Goal: Task Accomplishment & Management: Manage account settings

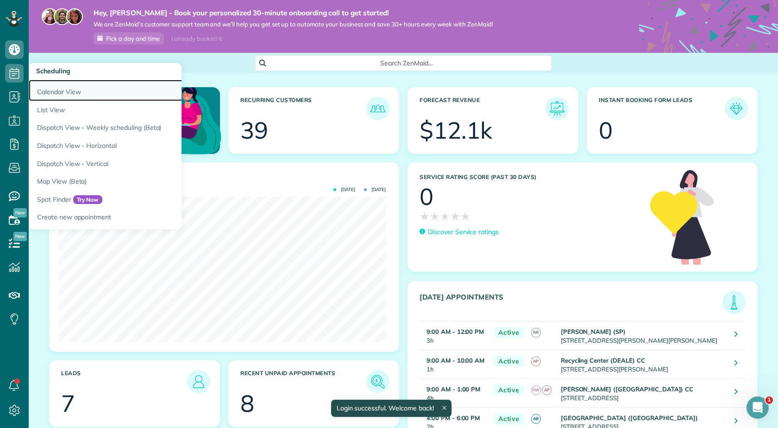
click at [49, 92] on link "Calendar View" at bounding box center [145, 90] width 232 height 21
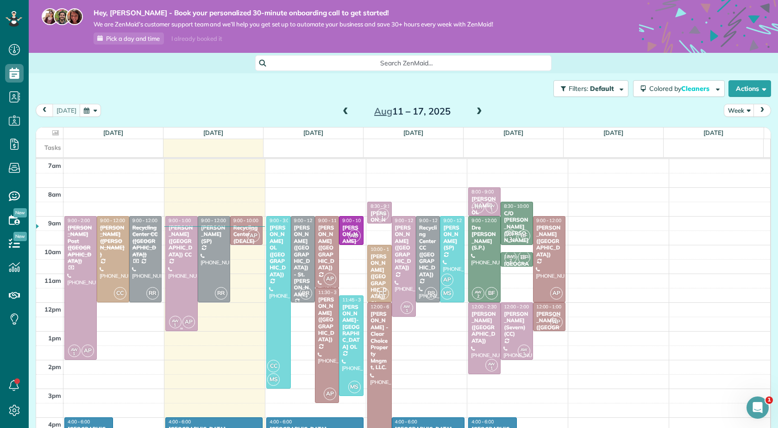
click at [177, 240] on div "[PERSON_NAME] ([GEOGRAPHIC_DATA]) CC" at bounding box center [181, 240] width 27 height 33
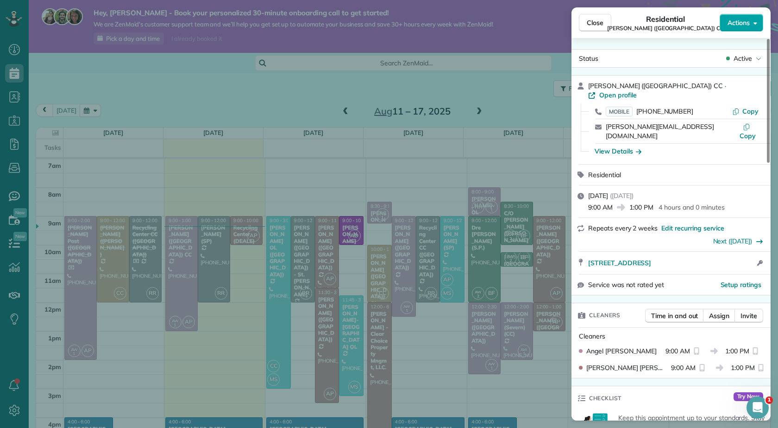
click at [744, 19] on span "Actions" at bounding box center [739, 22] width 22 height 9
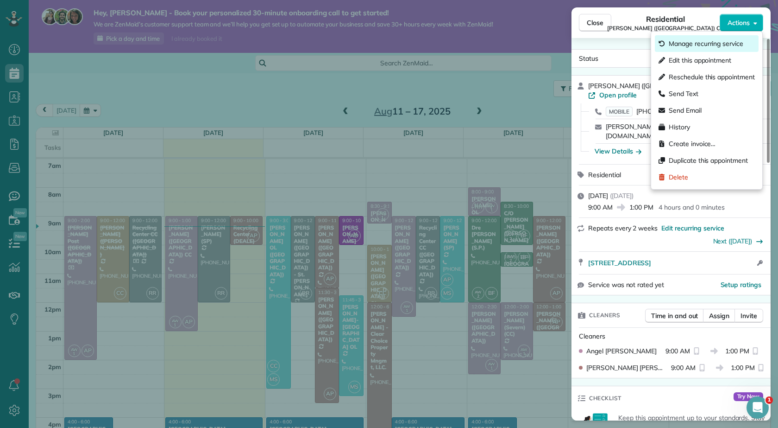
click at [684, 40] on span "Manage recurring service" at bounding box center [706, 43] width 75 height 9
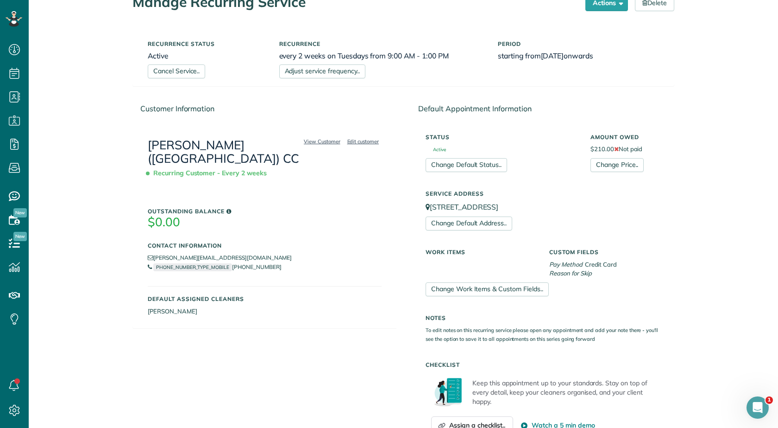
scroll to position [46, 0]
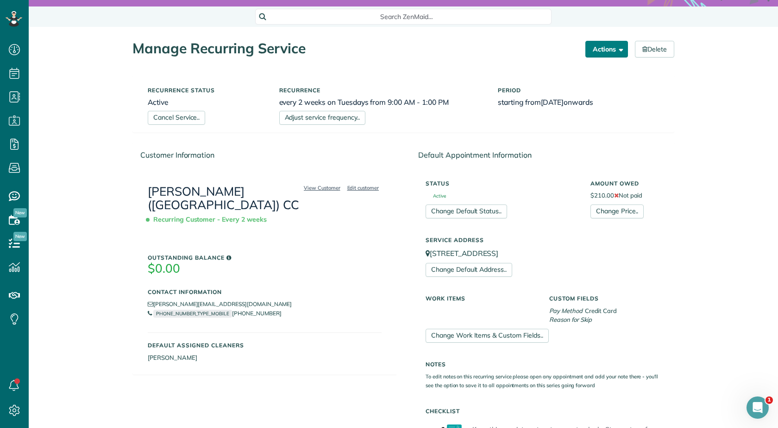
click at [598, 50] on button "Actions" at bounding box center [607, 49] width 43 height 17
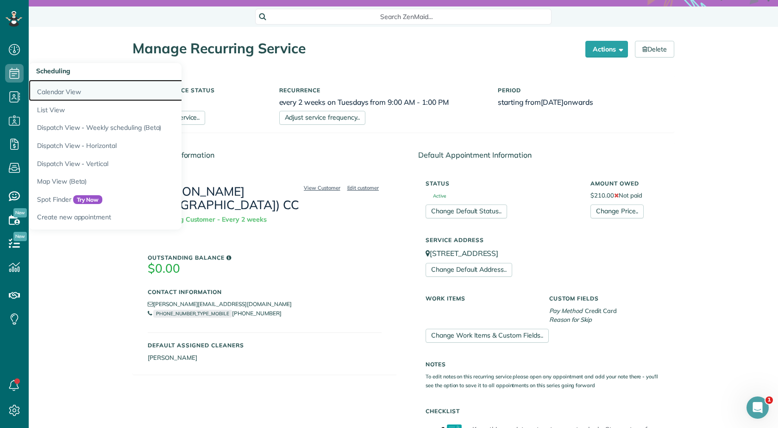
click at [62, 87] on link "Calendar View" at bounding box center [145, 90] width 232 height 21
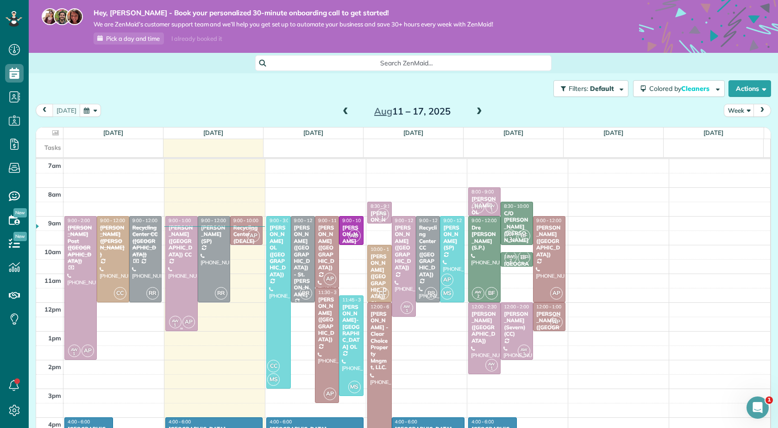
click at [184, 242] on div "[PERSON_NAME] ([GEOGRAPHIC_DATA]) CC" at bounding box center [181, 240] width 27 height 33
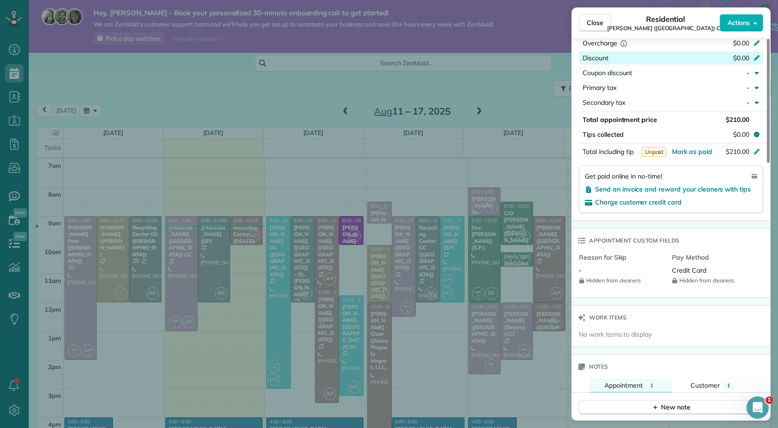
scroll to position [604, 0]
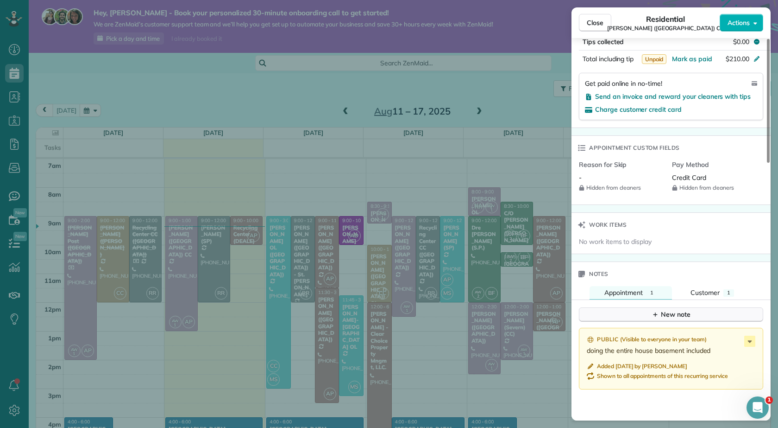
click at [677, 309] on div "New note" at bounding box center [671, 314] width 39 height 10
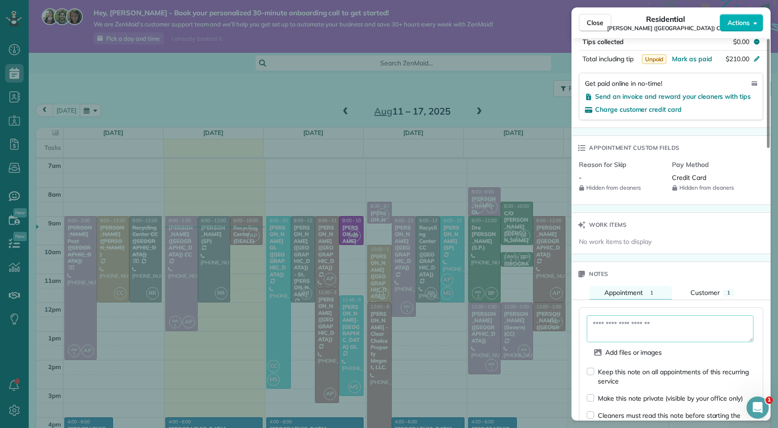
paste textarea "**********"
type textarea "**********"
click at [587, 353] on div "**********" at bounding box center [671, 396] width 184 height 179
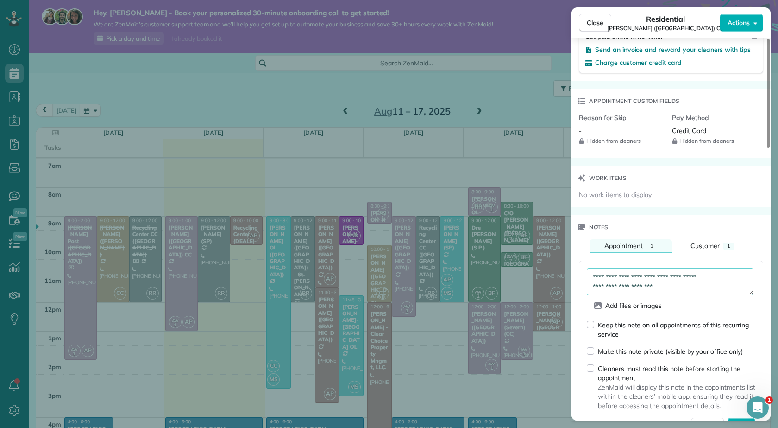
scroll to position [698, 0]
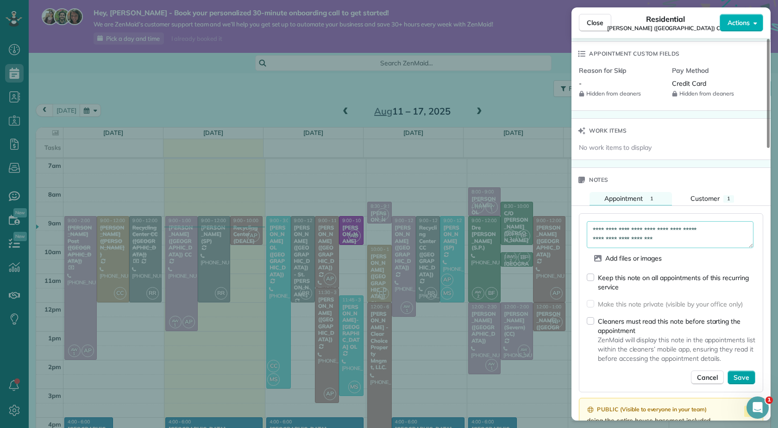
click at [744, 372] on span "Save" at bounding box center [742, 376] width 16 height 9
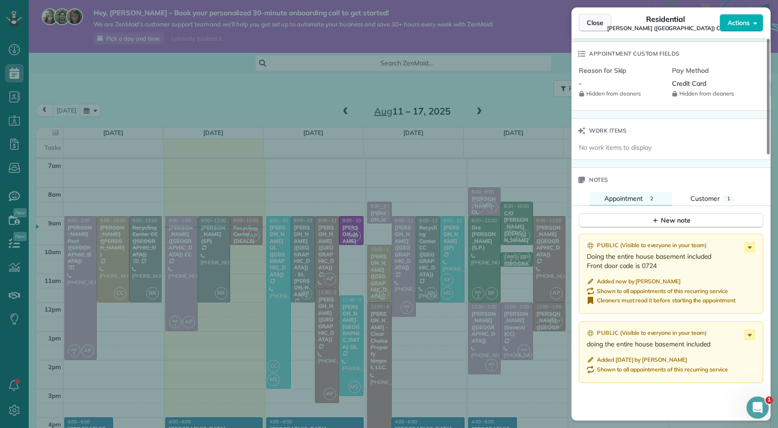
click at [597, 16] on button "Close" at bounding box center [595, 23] width 32 height 18
